Goal: Check status: Check status

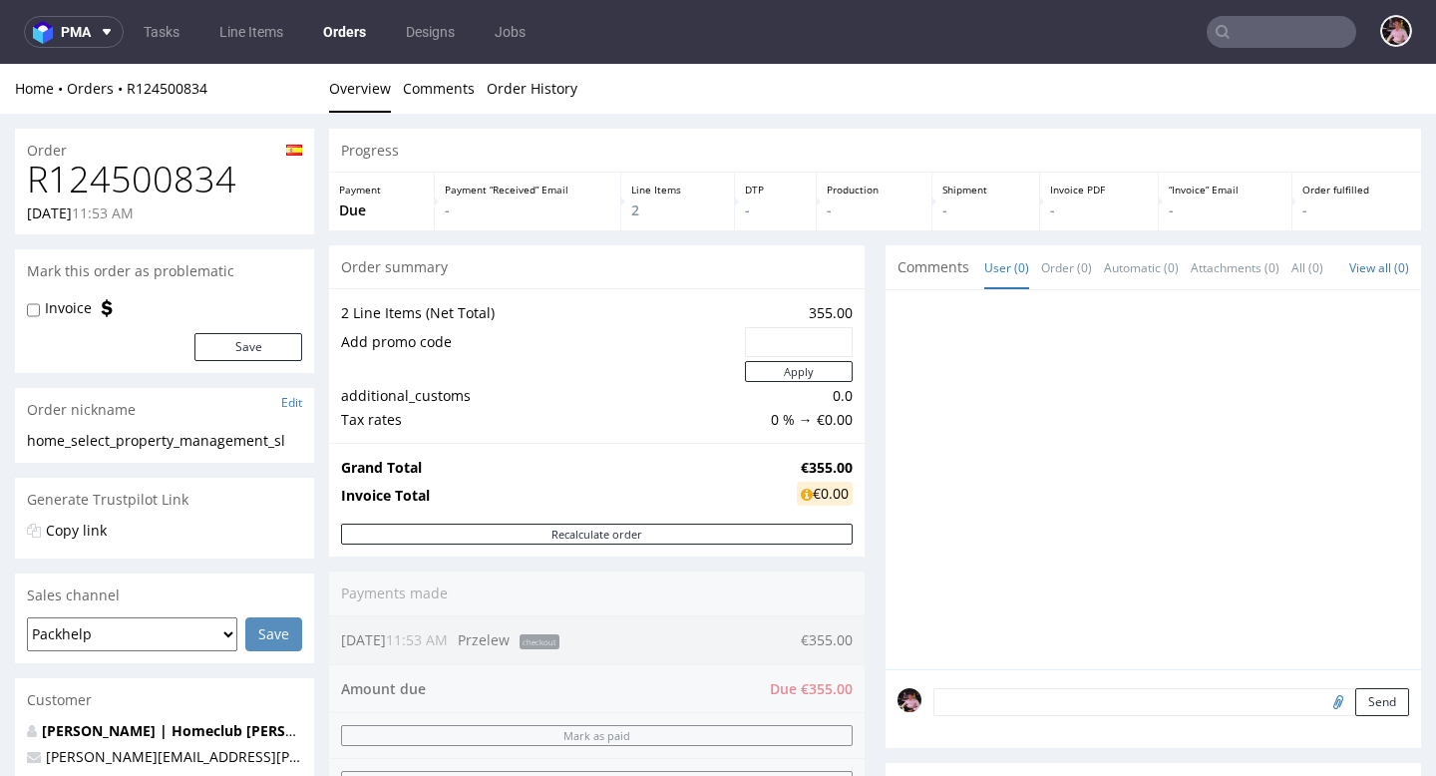
scroll to position [108, 0]
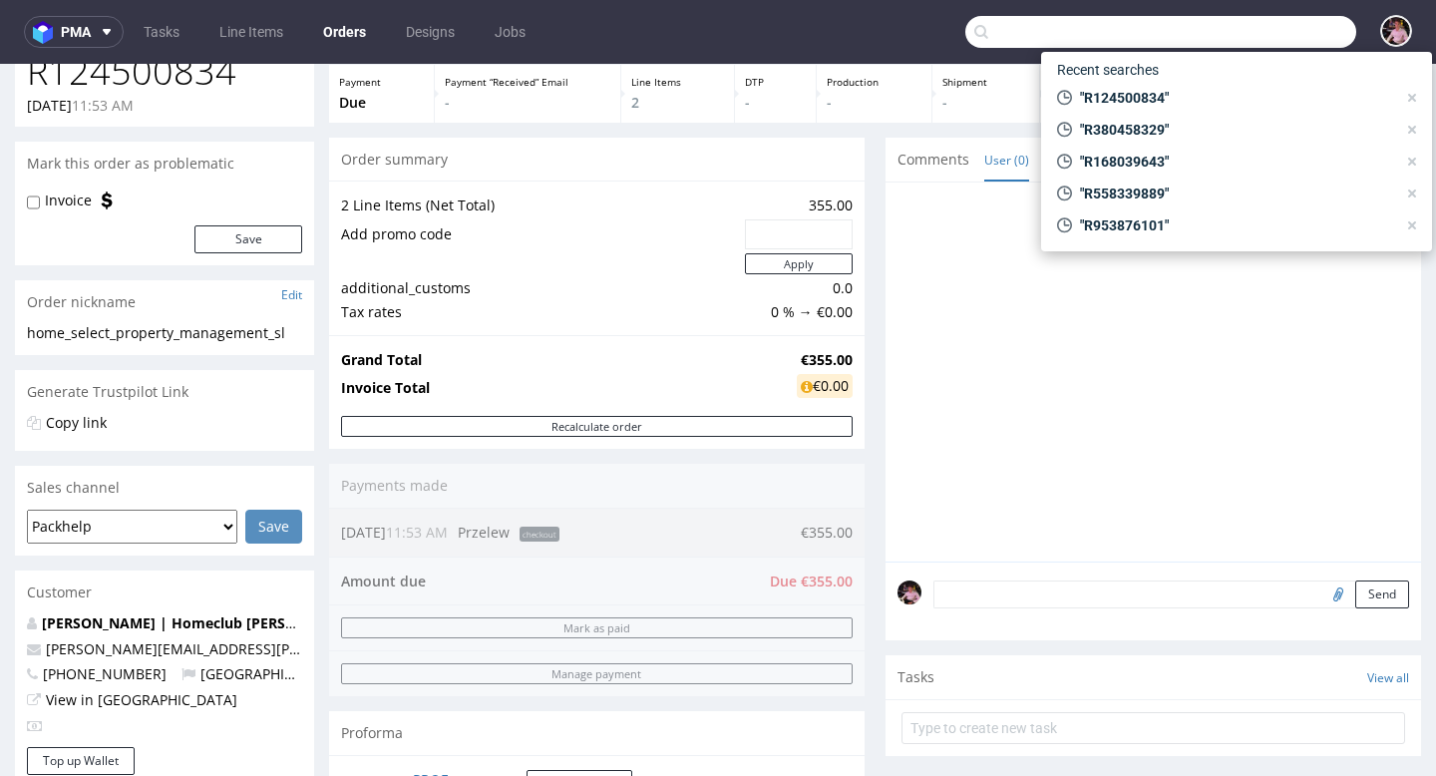
click at [1289, 30] on input "text" at bounding box center [1160, 32] width 391 height 32
paste input "R380458329"
type input "R380458329"
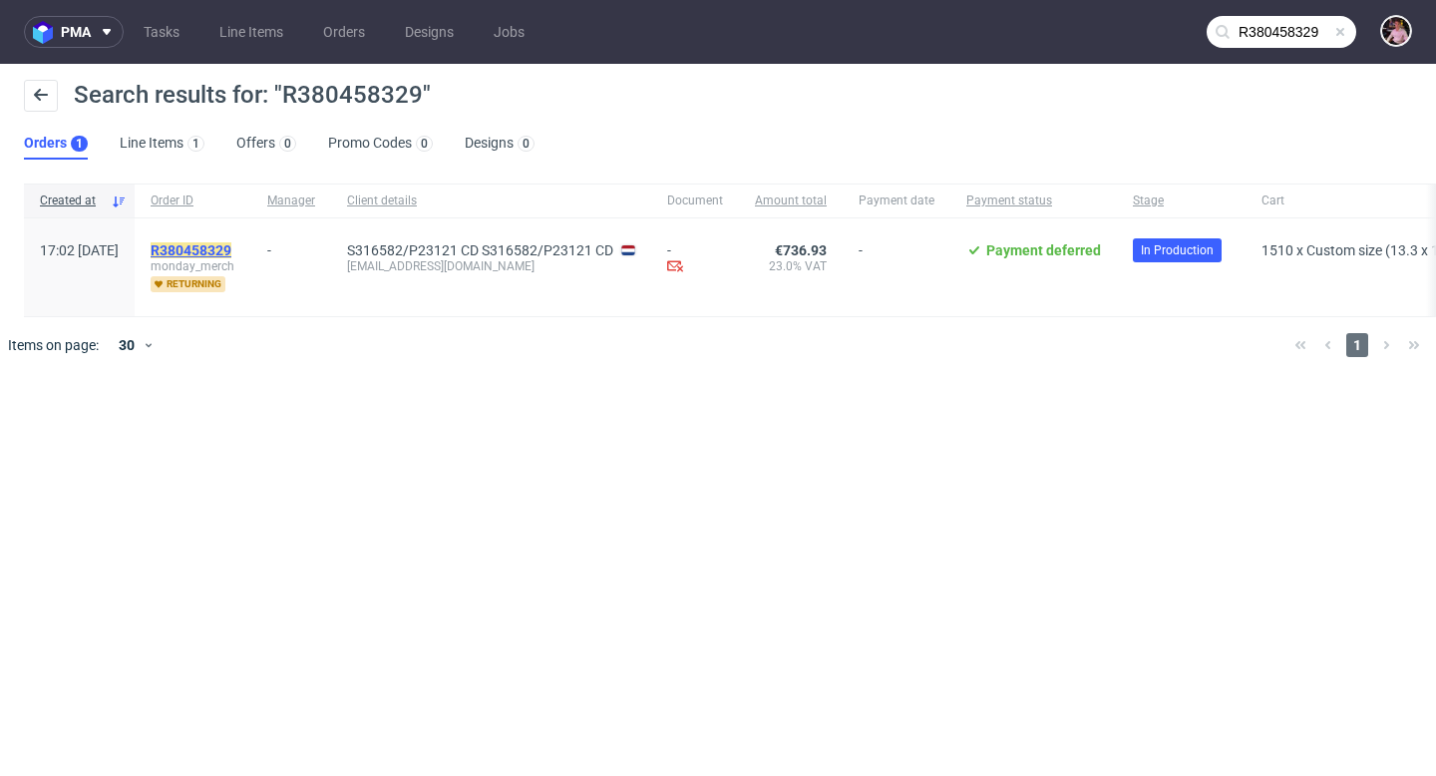
click at [227, 246] on mark "R380458329" at bounding box center [191, 250] width 81 height 16
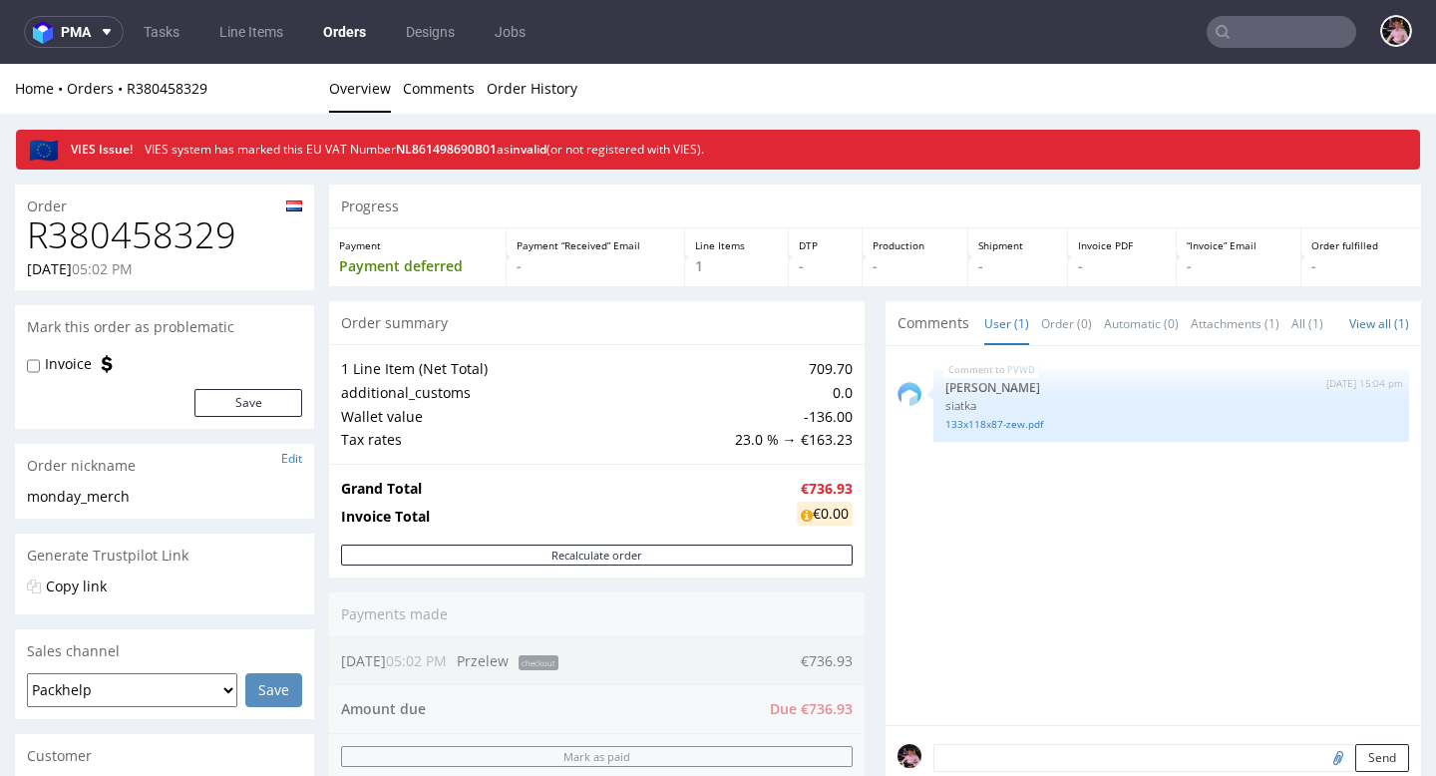
click at [201, 227] on h1 "R380458329" at bounding box center [164, 235] width 275 height 40
copy h1 "R380458329"
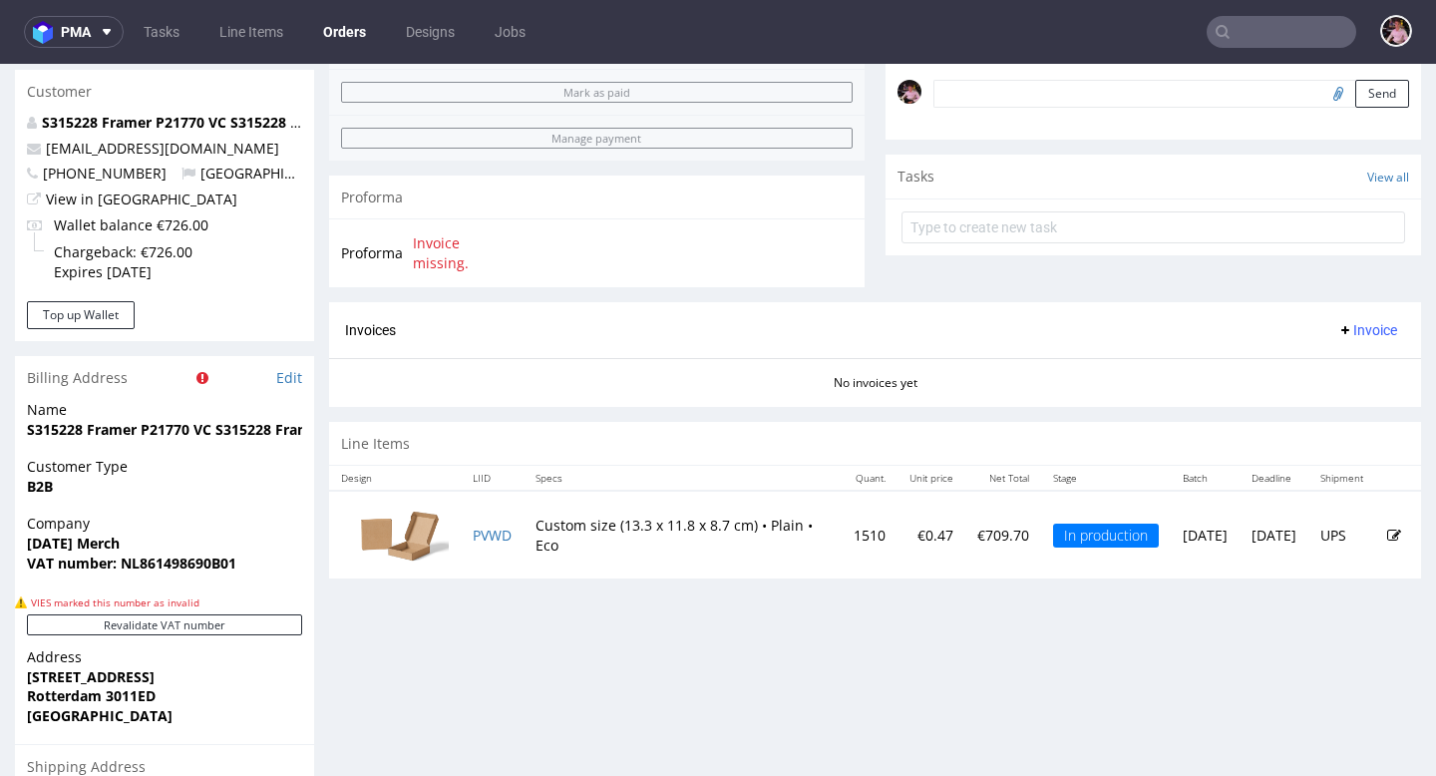
scroll to position [699, 0]
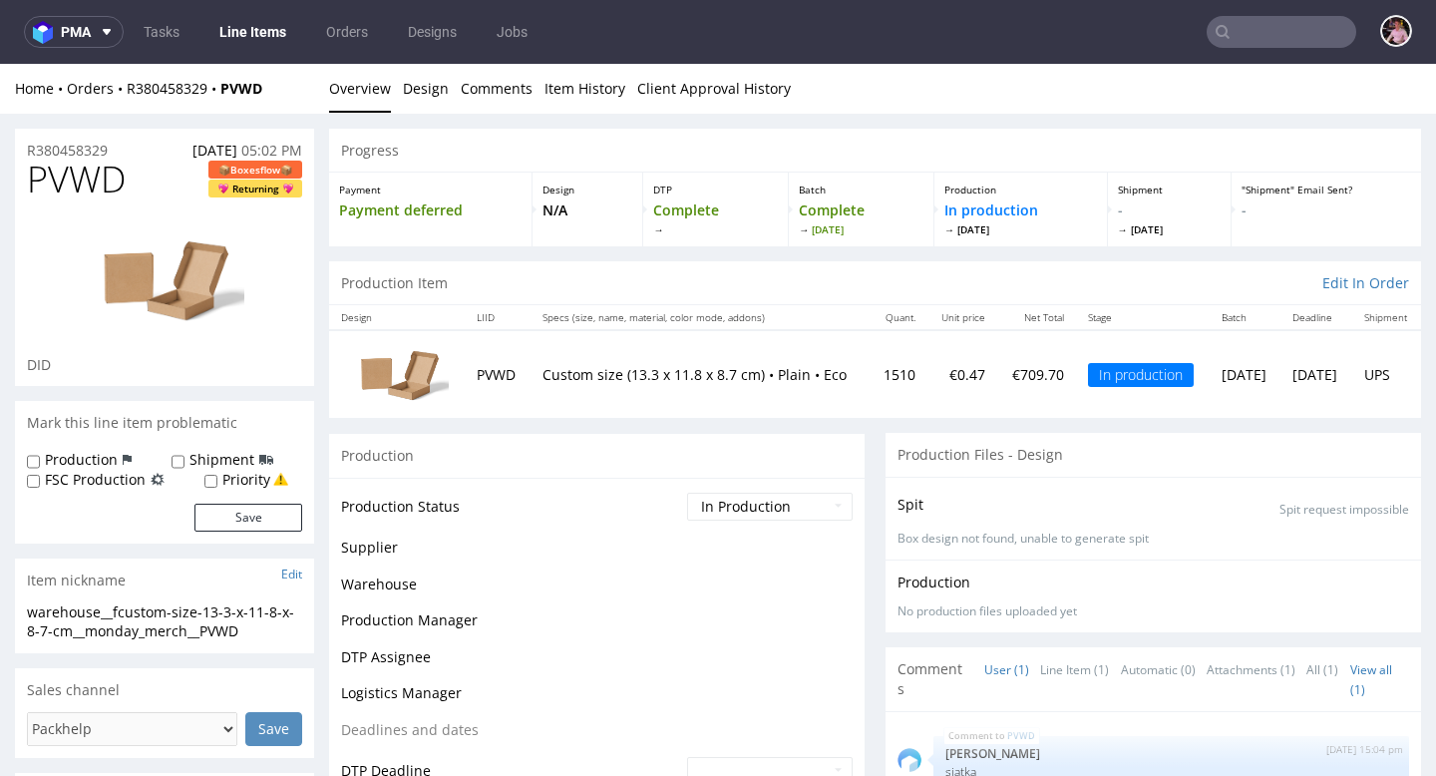
scroll to position [130, 0]
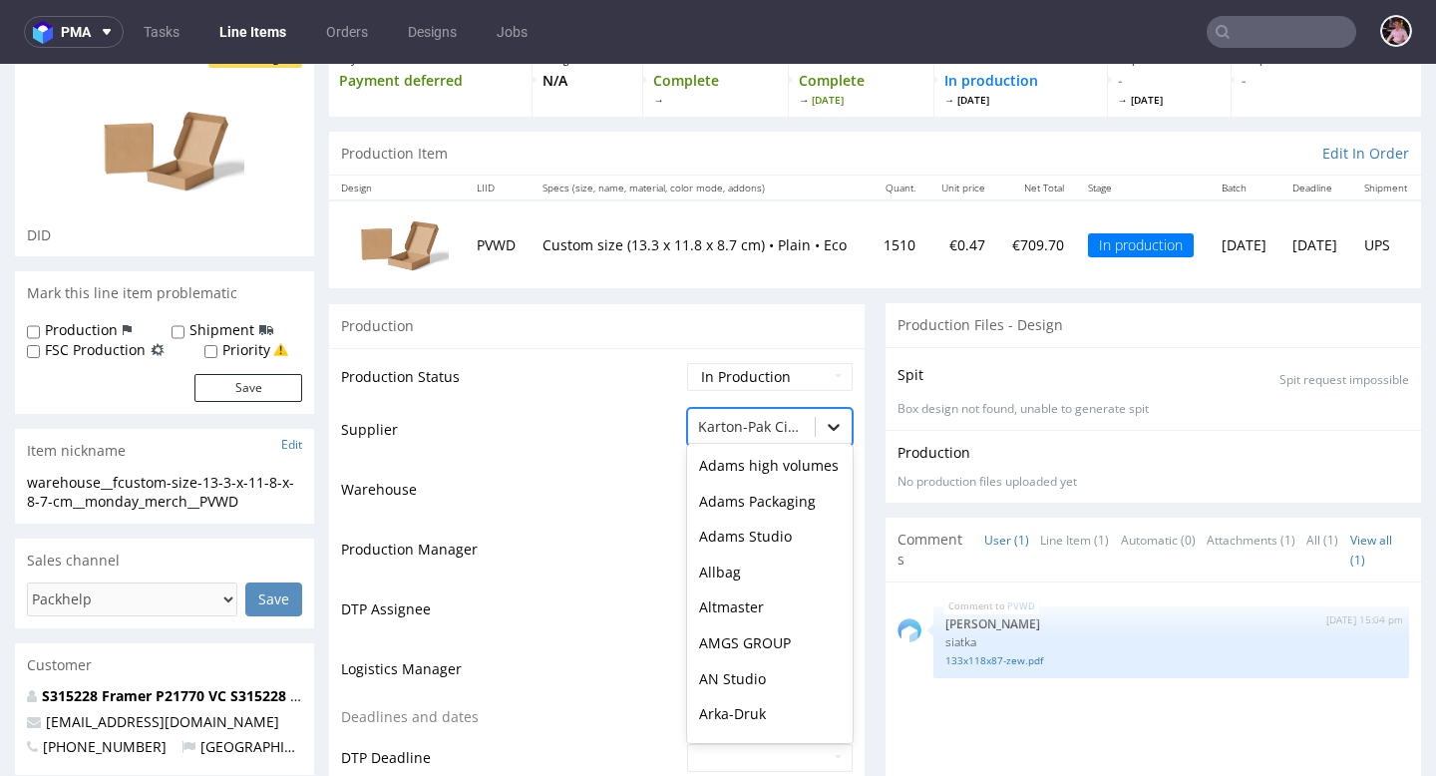
click at [827, 429] on icon at bounding box center [833, 427] width 20 height 20
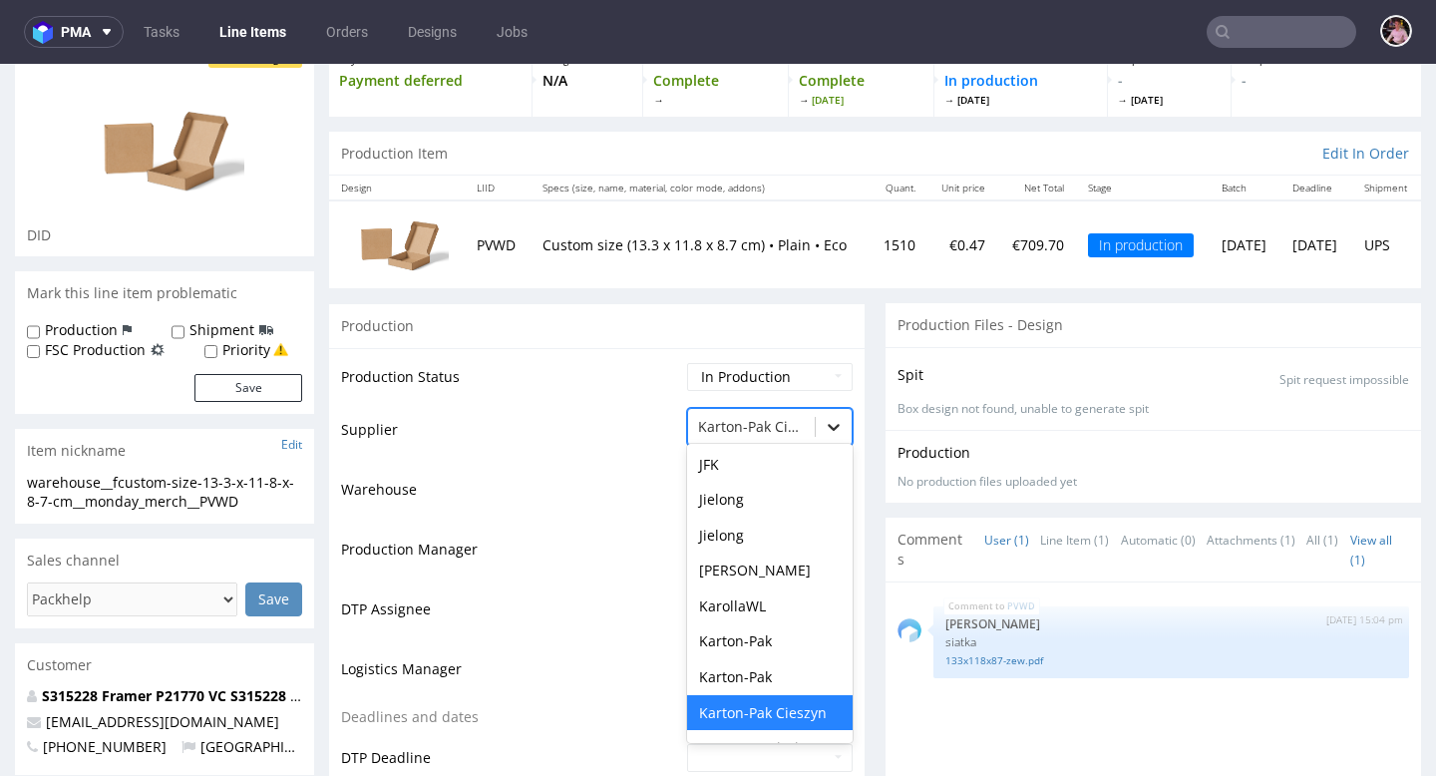
click at [827, 429] on icon at bounding box center [833, 427] width 20 height 20
